Goal: Information Seeking & Learning: Stay updated

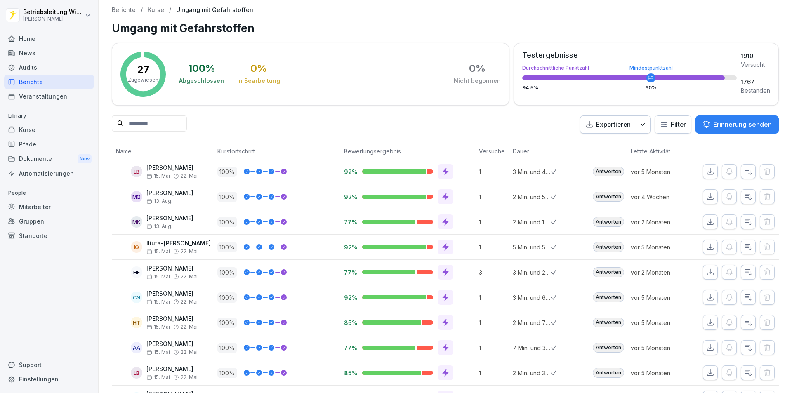
click at [29, 58] on div "News" at bounding box center [49, 53] width 90 height 14
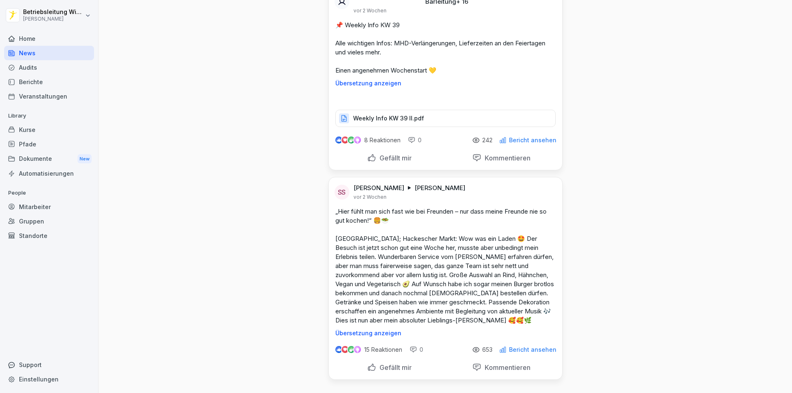
scroll to position [9781, 0]
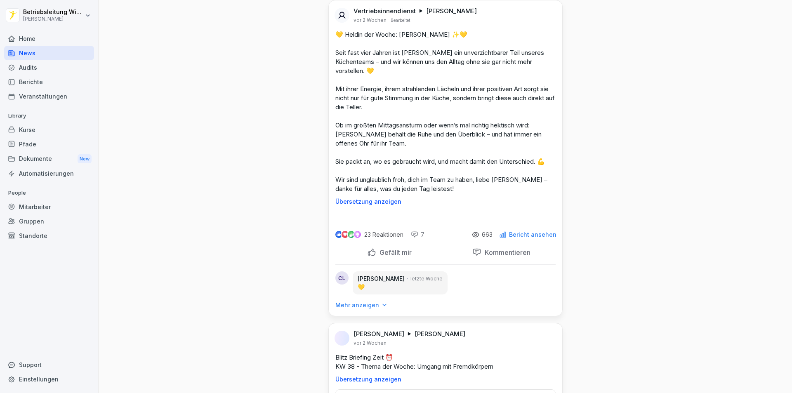
scroll to position [10070, 0]
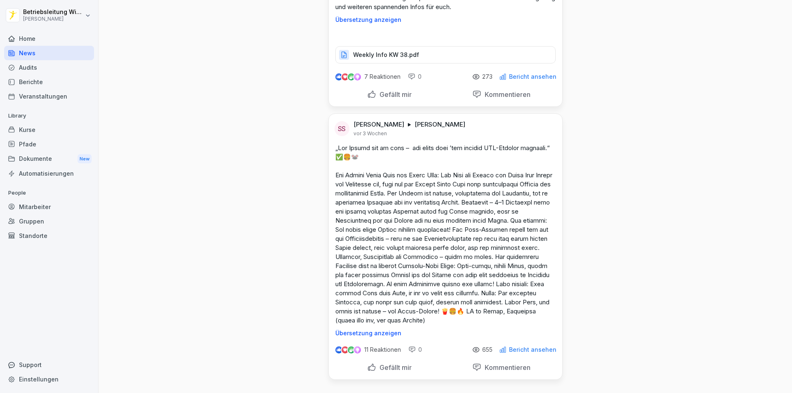
scroll to position [12876, 0]
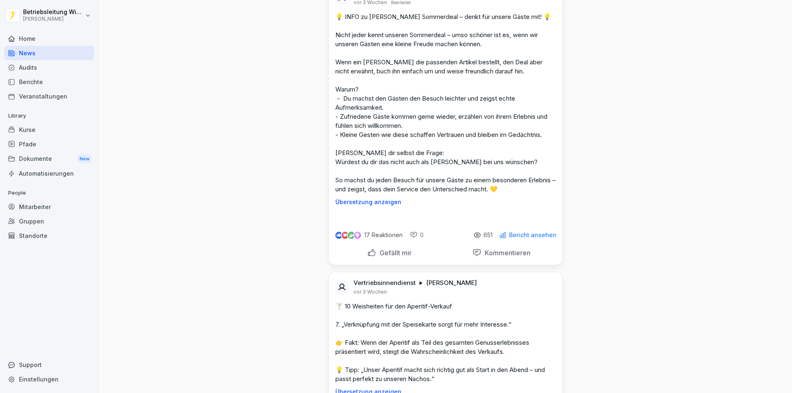
scroll to position [13371, 0]
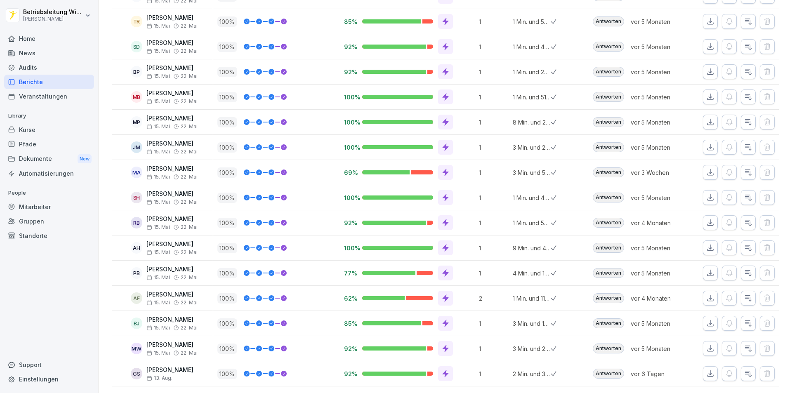
scroll to position [465, 0]
click at [29, 50] on div "News" at bounding box center [49, 53] width 90 height 14
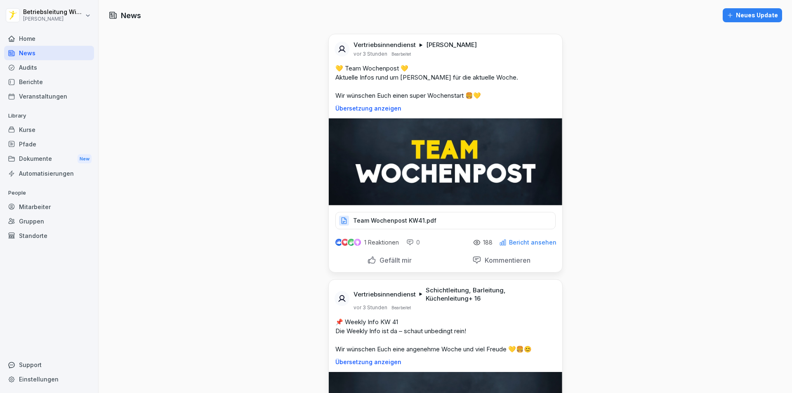
scroll to position [248, 0]
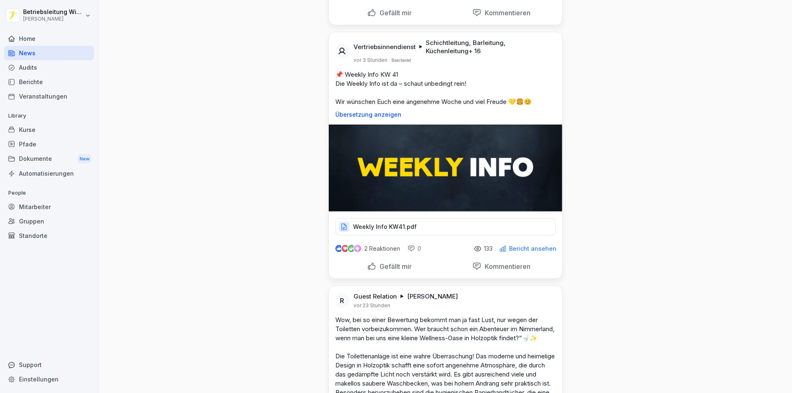
click at [380, 226] on p "Weekly Info KW41.pdf" at bounding box center [385, 227] width 64 height 8
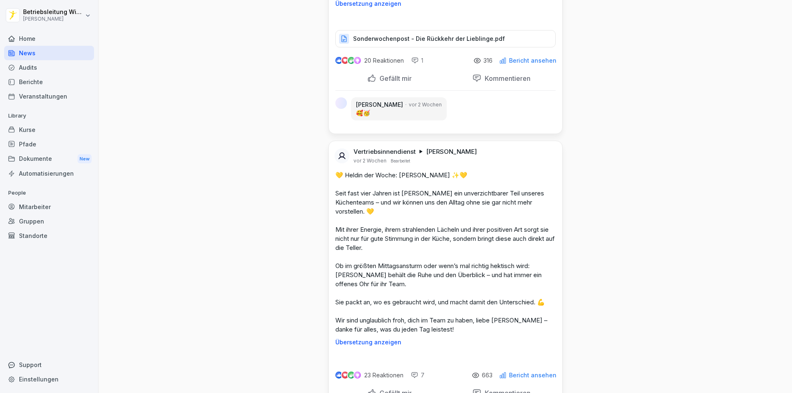
scroll to position [9887, 0]
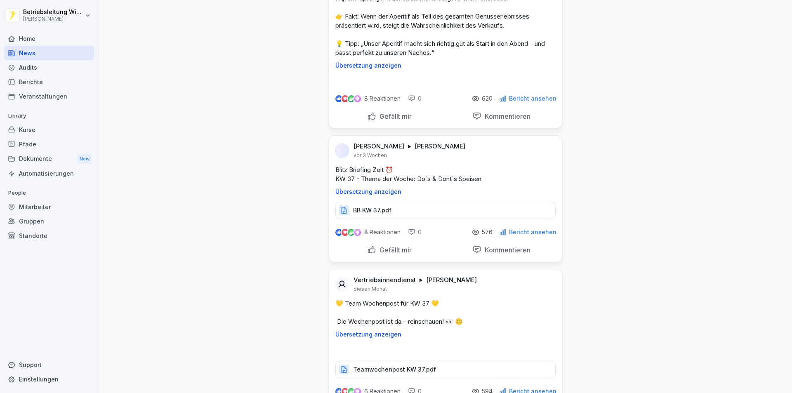
scroll to position [13601, 0]
